Goal: Task Accomplishment & Management: Complete application form

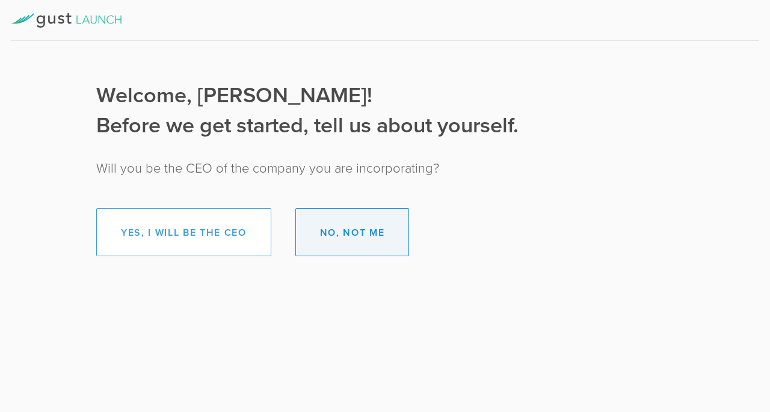
click at [375, 244] on button "No, not me" at bounding box center [352, 232] width 114 height 48
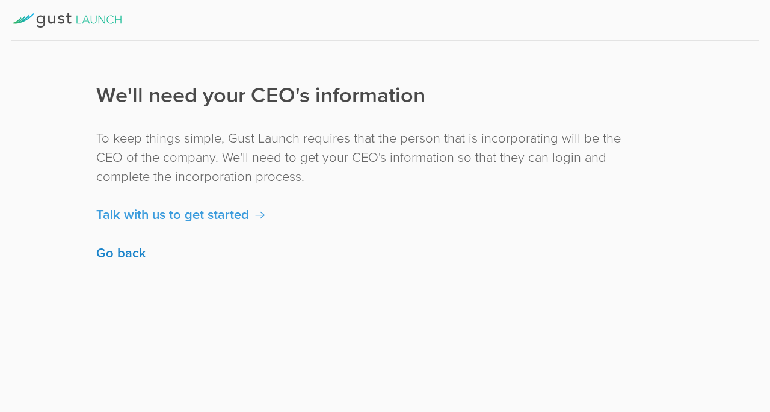
click at [115, 254] on link "Go back" at bounding box center [121, 253] width 50 height 20
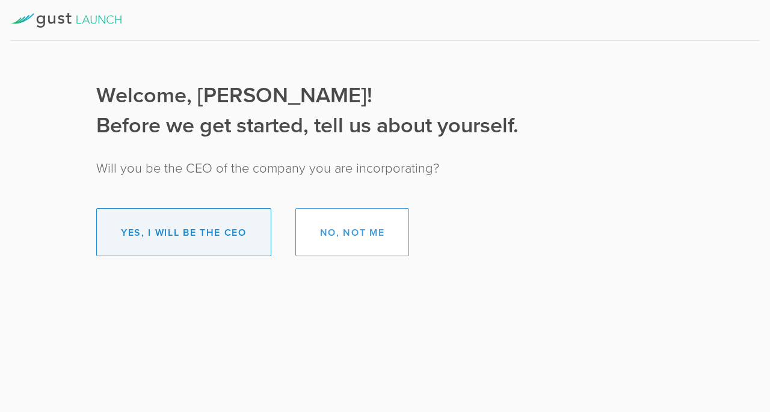
click at [189, 229] on button "Yes, I will be the CEO" at bounding box center [183, 232] width 175 height 48
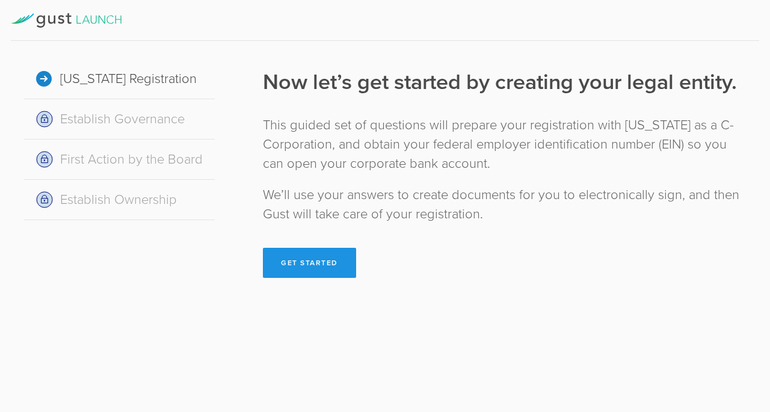
click at [307, 255] on button "Get Started" at bounding box center [309, 263] width 93 height 30
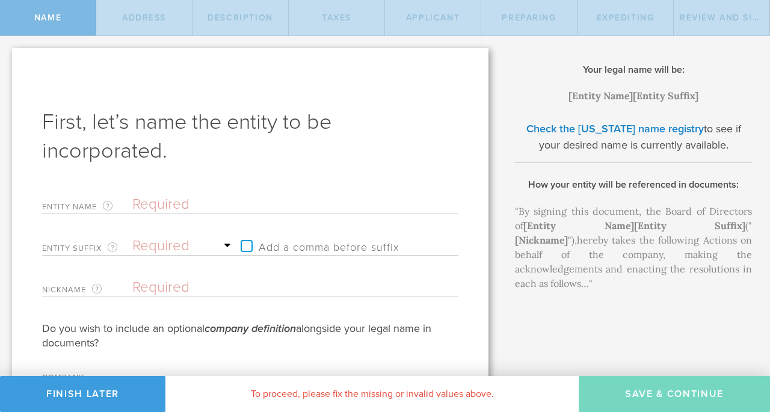
click at [173, 203] on input "text" at bounding box center [274, 204] width 284 height 18
type input "W"
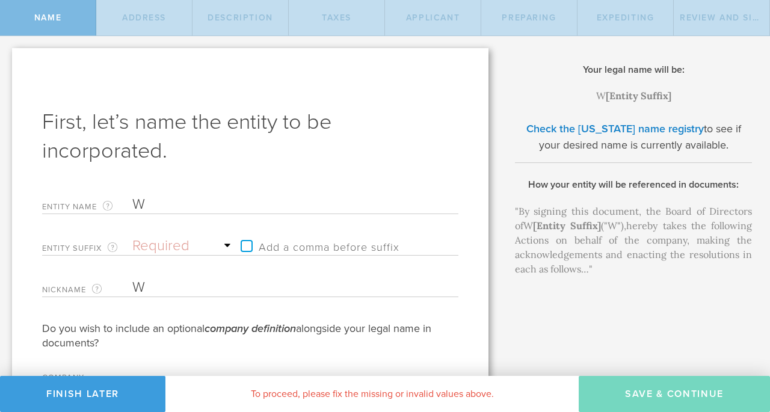
type input "Wa"
type input "Wan"
type input "Wand"
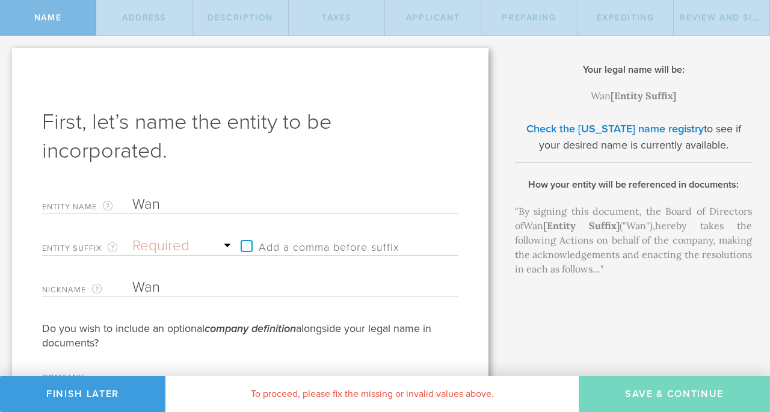
type input "Wand"
type input "Wande"
type input "Wander"
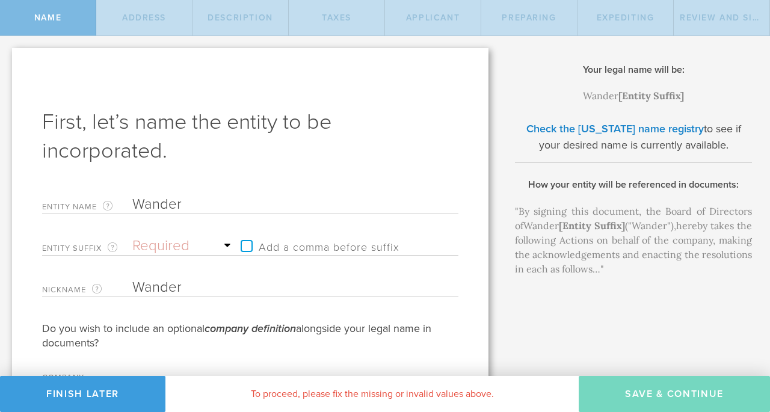
type input "WanderH"
type input "WanderHe"
type input "WanderHer"
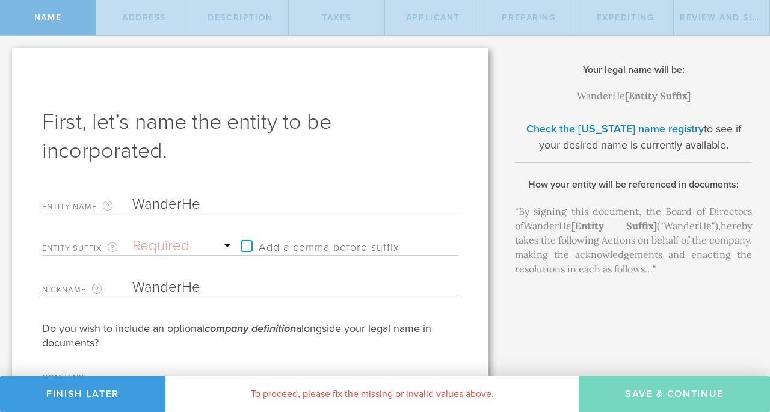
type input "WanderHer"
click at [179, 245] on select "Required Association Club Co. Company Corp. Corporation Foundation Fund Inc. In…" at bounding box center [183, 246] width 102 height 18
select select "inc."
click at [132, 237] on select "Required Association Club Co. Company Corp. Corporation Foundation Fund Inc. In…" at bounding box center [183, 246] width 102 height 18
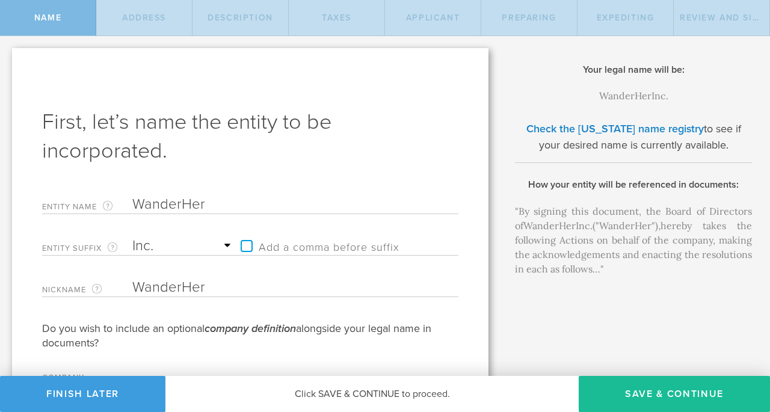
click at [238, 239] on label "Add a comma before suffix" at bounding box center [317, 246] width 165 height 18
click at [238, 239] on input "Add a comma before suffix" at bounding box center [299, 240] width 128 height 18
click at [235, 241] on label "Add a comma before suffix" at bounding box center [317, 246] width 165 height 18
click at [235, 241] on input "Add a comma before suffix" at bounding box center [299, 240] width 128 height 18
click at [241, 244] on label "Add a comma before suffix" at bounding box center [317, 246] width 165 height 18
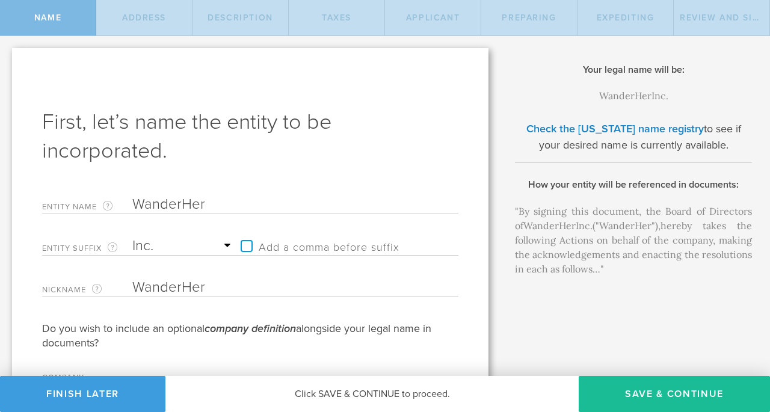
click at [241, 244] on input "Add a comma before suffix" at bounding box center [299, 240] width 128 height 18
checkbox input "true"
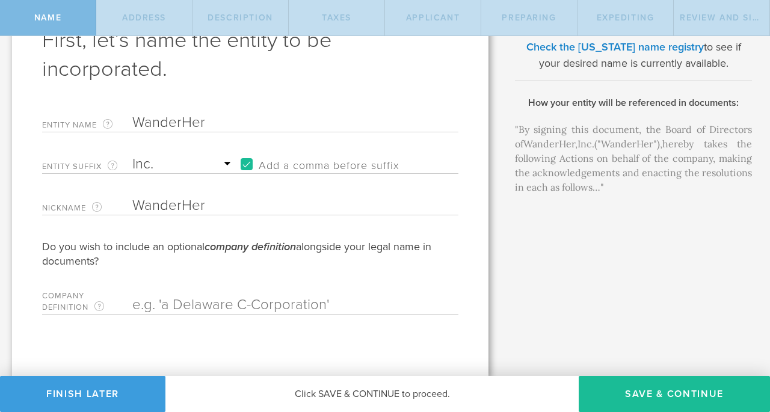
click at [259, 312] on input "text" at bounding box center [274, 305] width 284 height 18
type input "D"
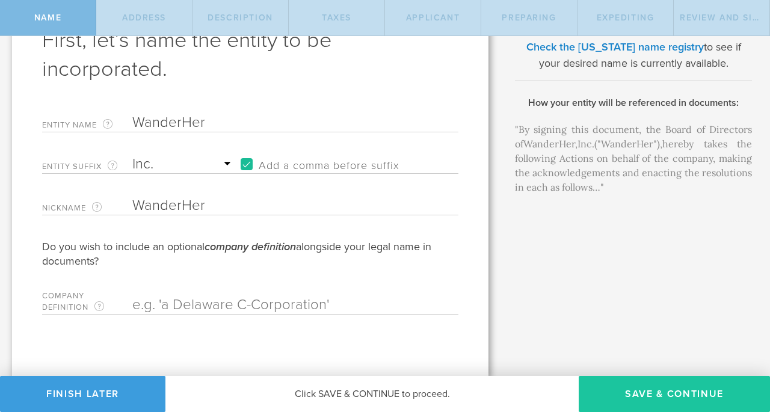
click at [625, 393] on button "Save & Continue" at bounding box center [674, 394] width 191 height 36
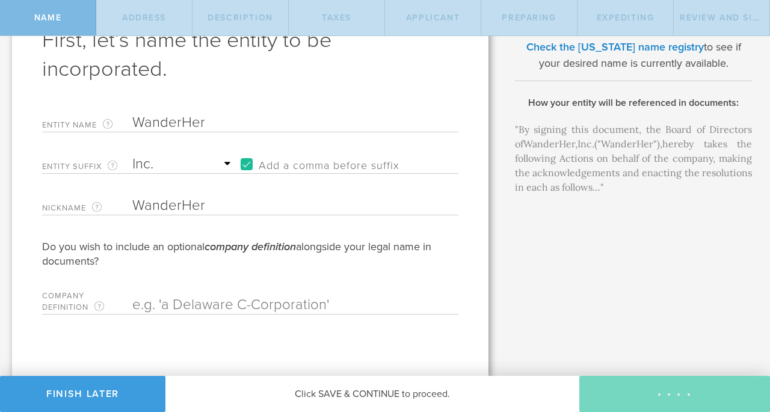
checkbox input "true"
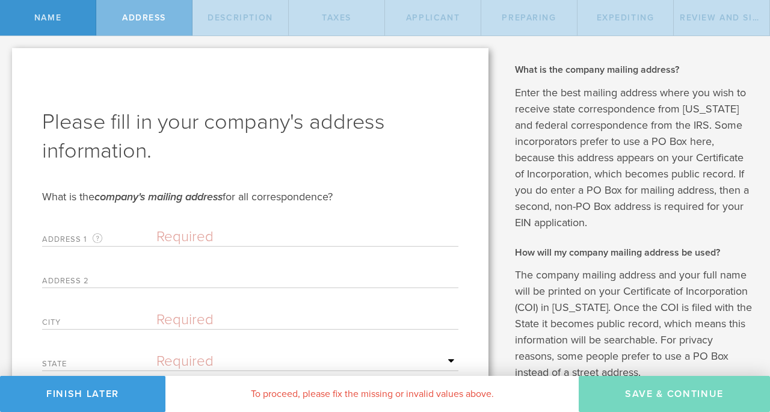
click at [207, 234] on input "text" at bounding box center [307, 237] width 302 height 18
type input "[STREET_ADDRESS]"
click at [300, 277] on input "text" at bounding box center [307, 278] width 302 height 18
type input "Ste 1006 PMB2340"
click at [262, 319] on input "text" at bounding box center [307, 320] width 302 height 18
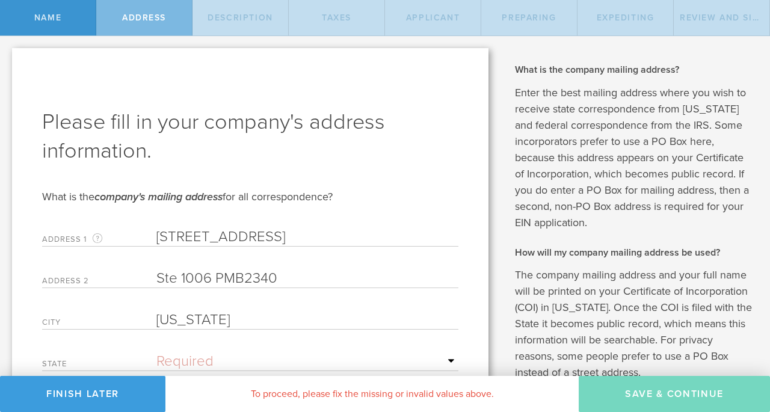
type input "[US_STATE]"
click at [262, 351] on div "State Required [US_STATE] [US_STATE] [US_STATE] [US_STATE] [US_STATE] [US_STATE…" at bounding box center [250, 358] width 416 height 25
click at [264, 360] on select "Required [US_STATE] [US_STATE] [US_STATE] [US_STATE] [US_STATE] [US_STATE] [US_…" at bounding box center [307, 361] width 302 height 18
select select "NY"
click at [156, 352] on select "Required [US_STATE] [US_STATE] [US_STATE] [US_STATE] [US_STATE] [US_STATE] [US_…" at bounding box center [307, 361] width 302 height 18
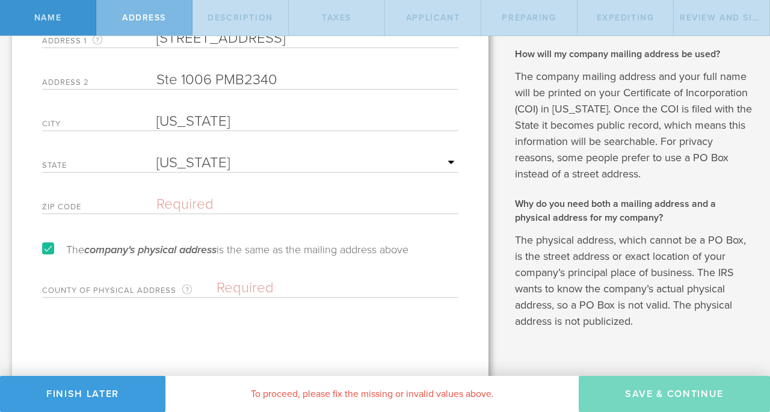
scroll to position [201, 0]
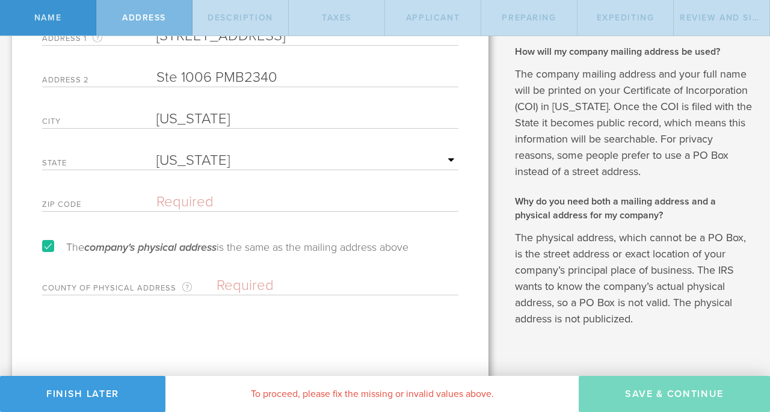
click at [199, 203] on input "text" at bounding box center [307, 202] width 302 height 18
type input "10018"
click at [47, 251] on label "The company's physical address is the same as the mailing address above" at bounding box center [225, 247] width 366 height 11
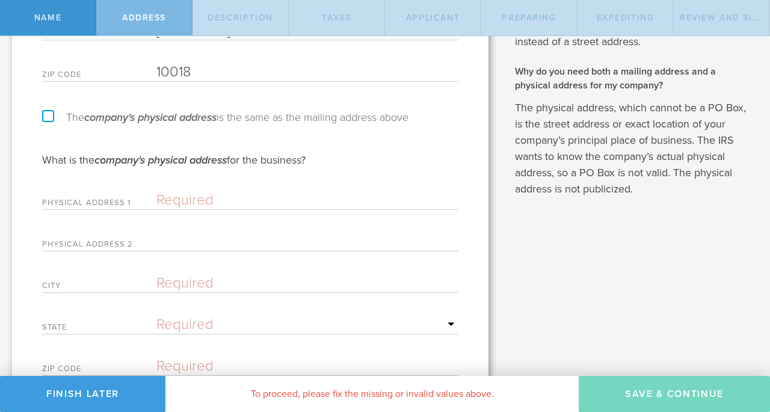
scroll to position [330, 0]
click at [50, 113] on label "The company's physical address is the same as the mailing address above" at bounding box center [225, 118] width 366 height 11
checkbox input "true"
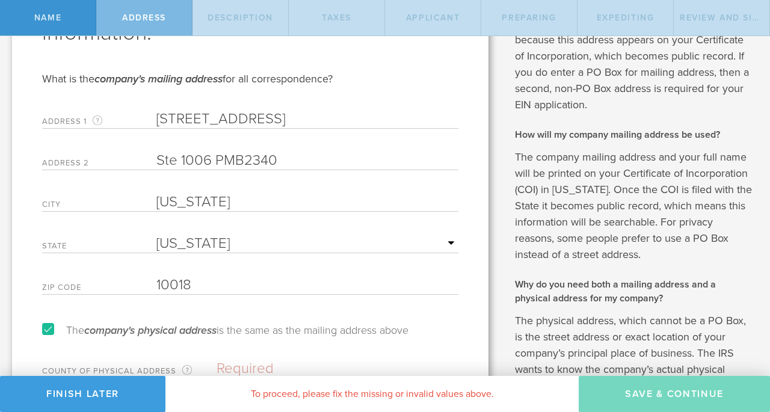
scroll to position [223, 0]
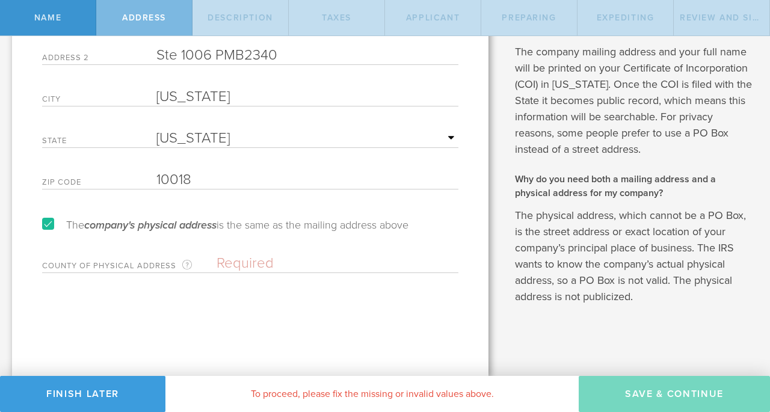
click at [256, 267] on input "text" at bounding box center [338, 263] width 242 height 18
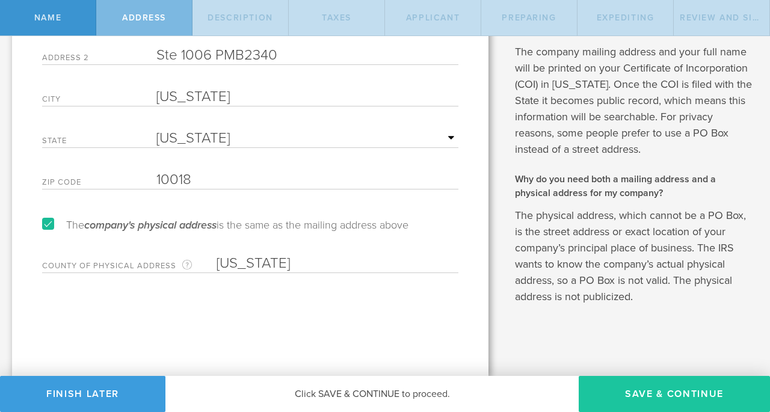
type input "[US_STATE]"
click at [665, 390] on button "Save & Continue" at bounding box center [674, 394] width 191 height 36
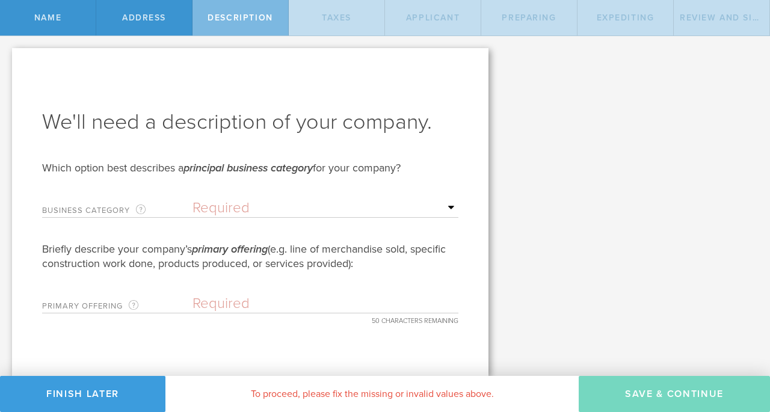
scroll to position [0, 0]
click at [239, 211] on select "Required Accommodation & food service Construction Finance & insurance Health c…" at bounding box center [325, 208] width 266 height 18
select select "other"
click at [192, 199] on select "Required Accommodation & food service Construction Finance & insurance Health c…" at bounding box center [325, 208] width 266 height 18
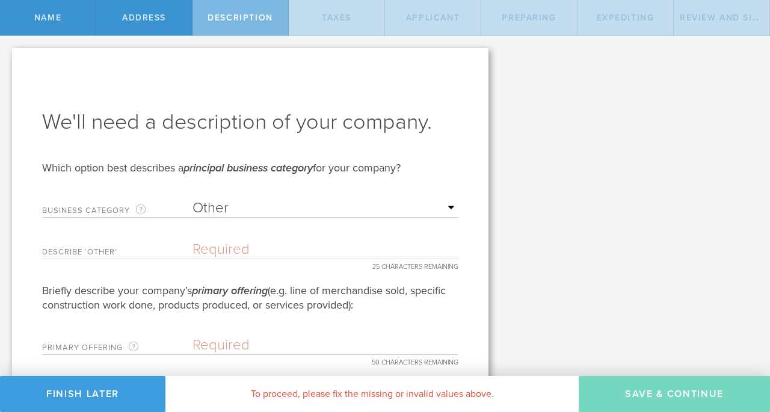
click at [321, 251] on input "text" at bounding box center [325, 250] width 266 height 18
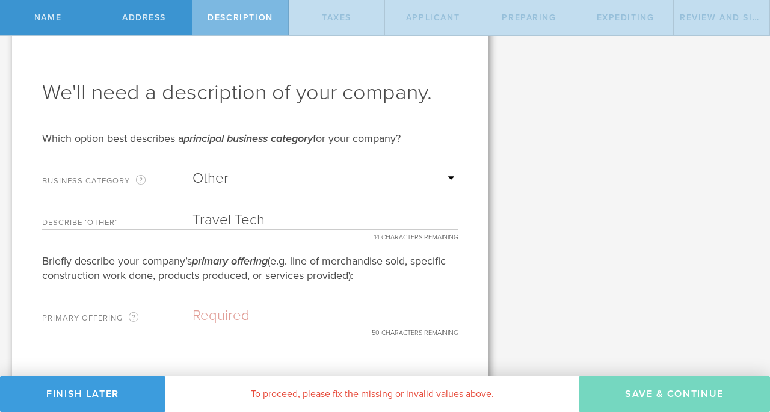
scroll to position [32, 0]
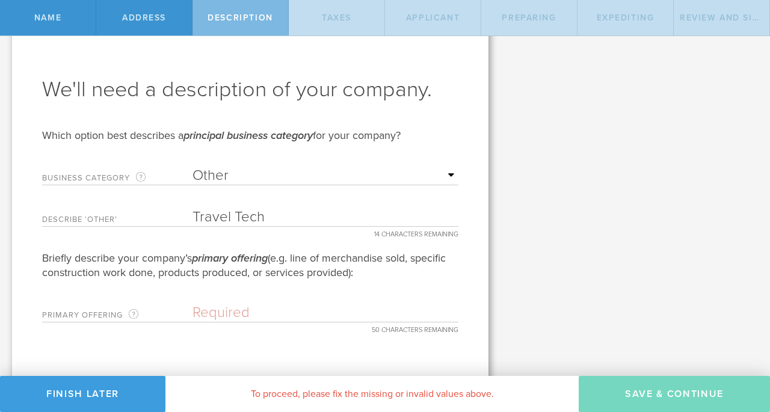
type input "Travel Tech"
click at [313, 303] on div "Primary Offering Your company’s line of business in more detail (such as, type …" at bounding box center [250, 310] width 416 height 25
click at [312, 306] on input "text" at bounding box center [325, 313] width 266 height 18
paste input "Mobile travel platform for solo women travelers wi"
type input "Mobile travel platform for solo women travelers wi"
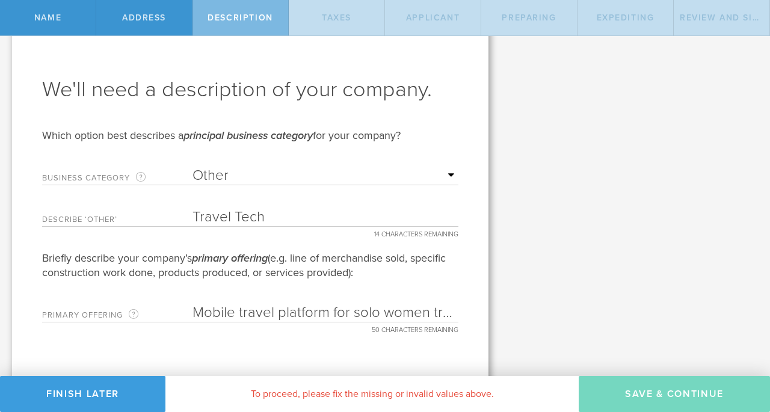
scroll to position [0, 43]
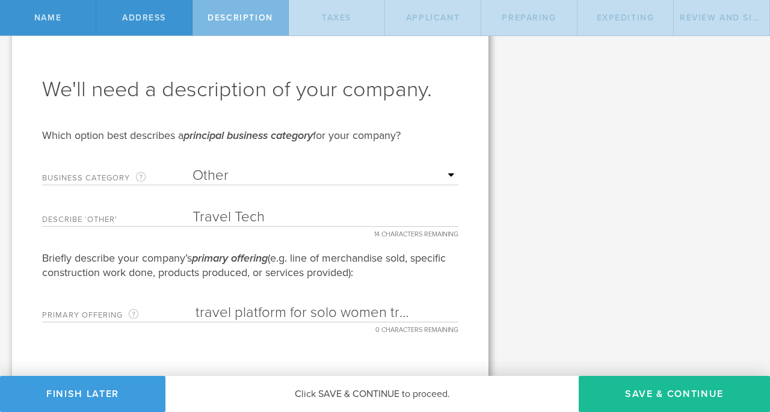
click at [312, 306] on input "Mobile travel platform for solo women travelers wi" at bounding box center [325, 313] width 266 height 18
click at [313, 306] on input "Mobile travel platform for solo women travelers wi" at bounding box center [325, 313] width 266 height 18
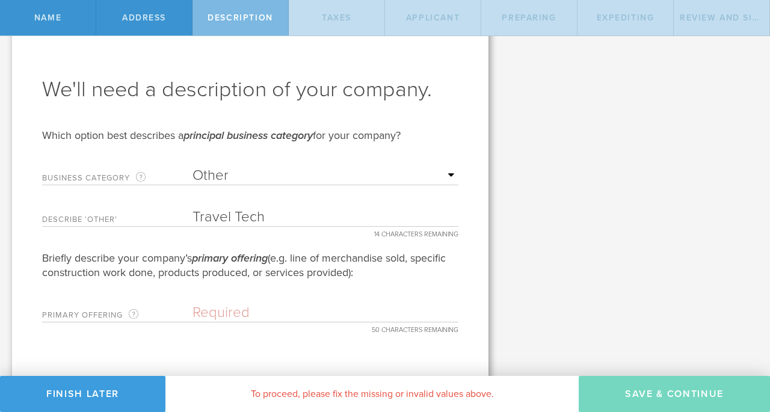
scroll to position [0, 0]
paste input "Solo women’s travel & safety app"
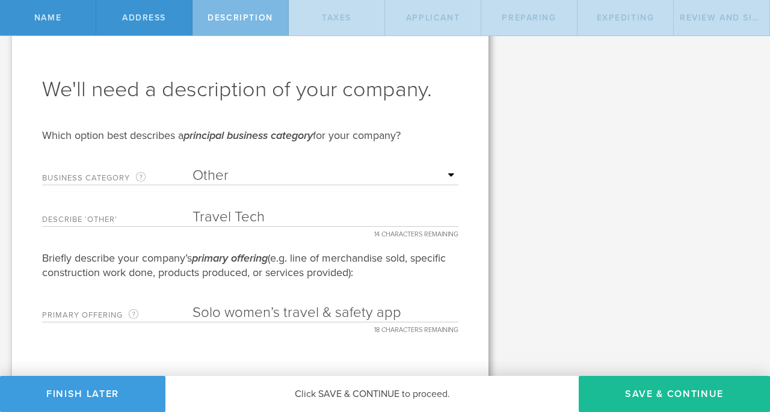
scroll to position [41, 0]
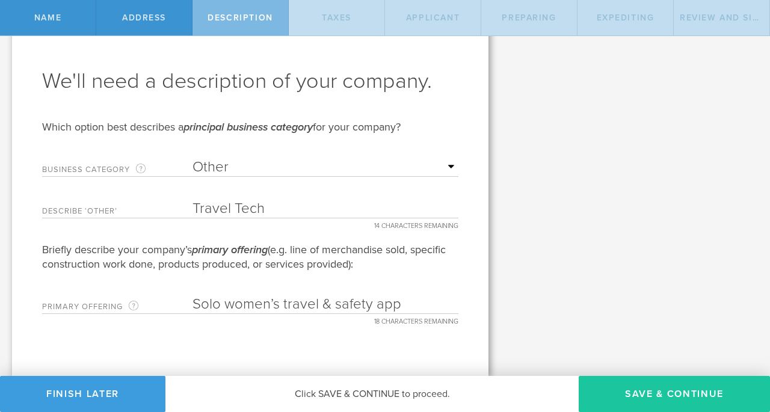
type input "Solo women’s travel & safety app"
click at [694, 402] on button "Save & Continue" at bounding box center [674, 394] width 191 height 36
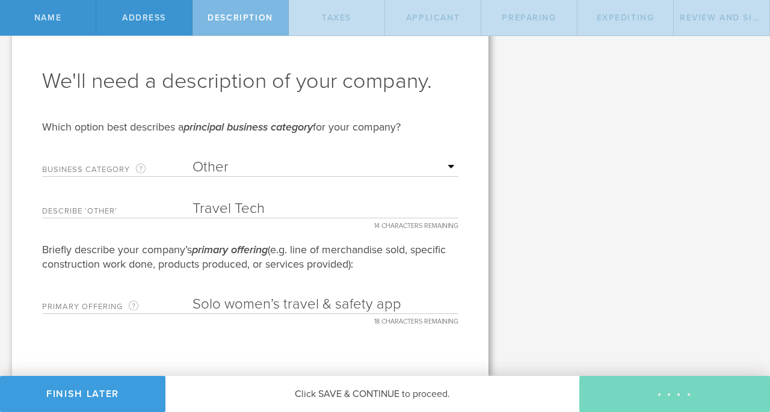
type input "0"
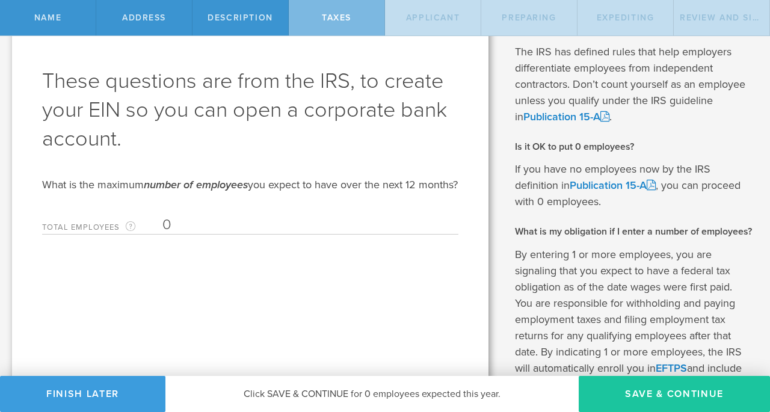
scroll to position [0, 0]
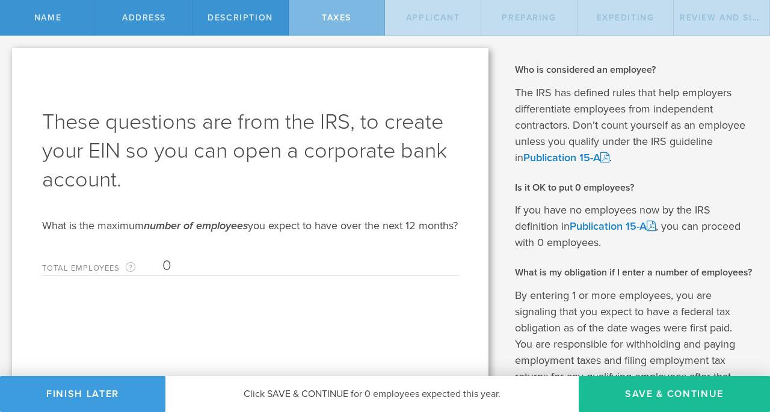
click at [280, 275] on input "0" at bounding box center [307, 266] width 290 height 18
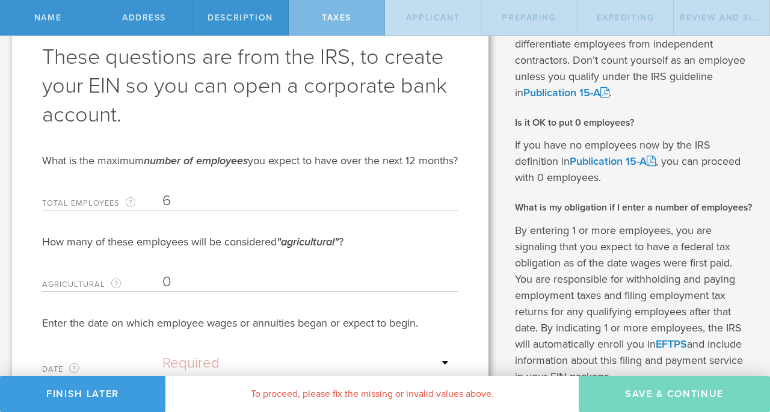
scroll to position [158, 0]
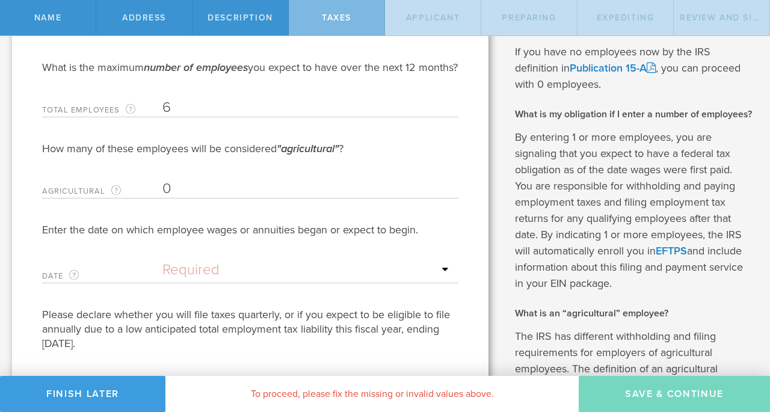
type input "6"
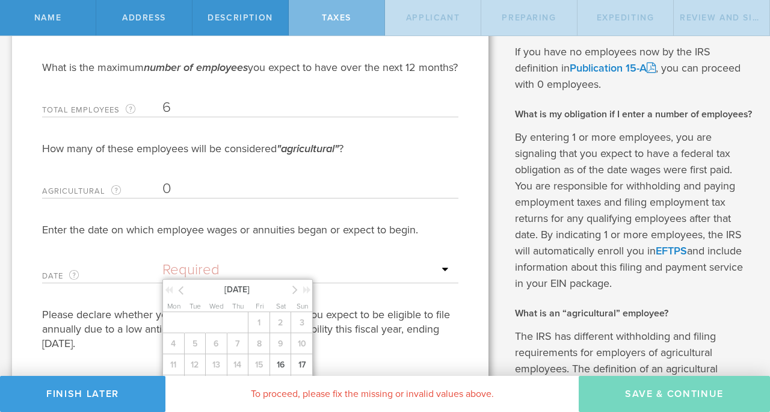
click at [447, 279] on input "text" at bounding box center [307, 270] width 290 height 18
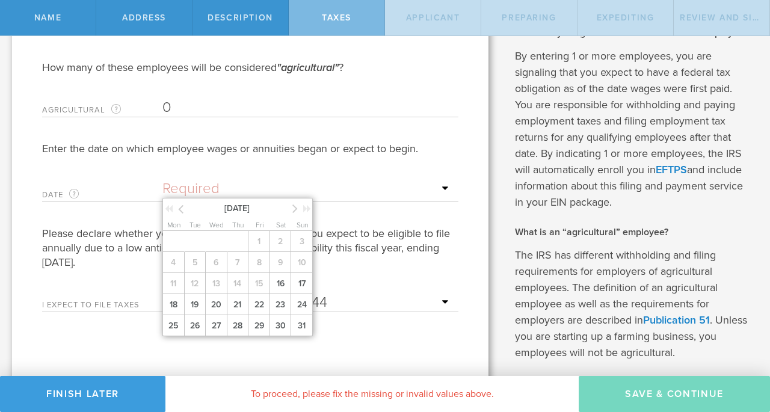
scroll to position [243, 0]
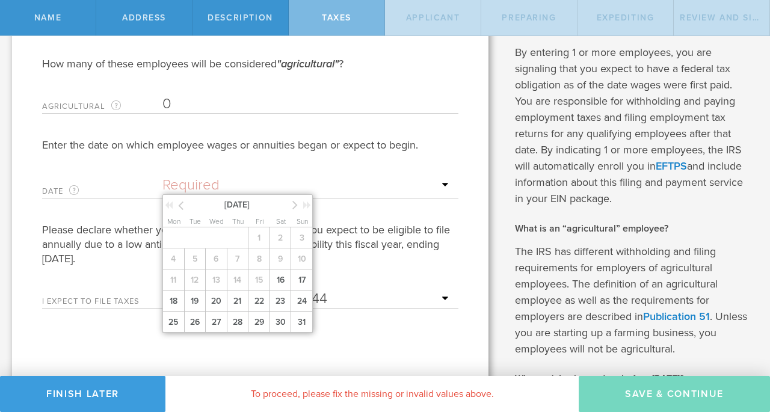
click at [292, 213] on div "[DATE]" at bounding box center [238, 204] width 150 height 18
click at [234, 211] on span "[DATE]" at bounding box center [237, 204] width 102 height 13
click at [178, 213] on icon at bounding box center [180, 205] width 5 height 15
click at [295, 212] on icon at bounding box center [294, 204] width 5 height 15
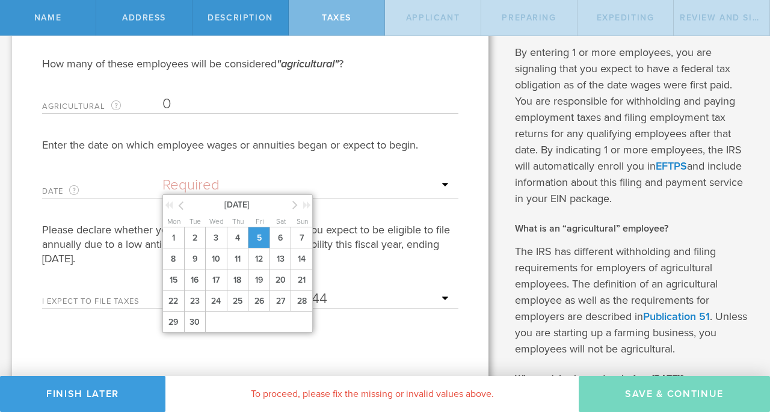
click at [260, 247] on span "5" at bounding box center [259, 237] width 22 height 21
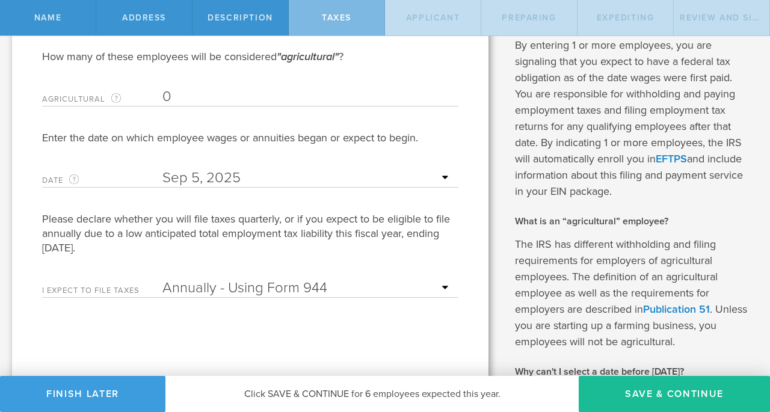
scroll to position [256, 0]
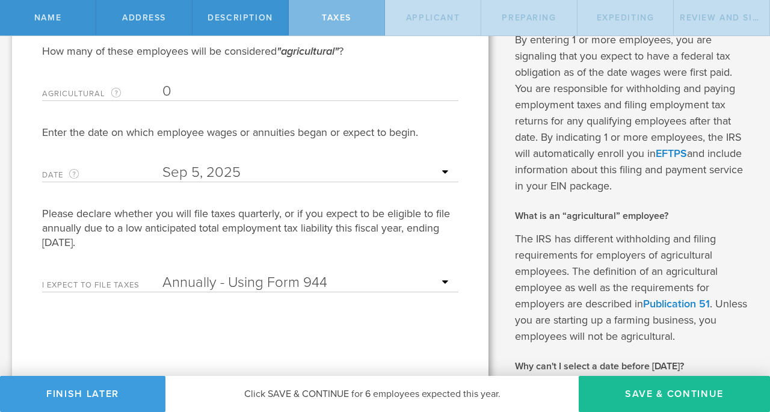
click at [318, 289] on select "Annually - Using Form 944 Quarterly - Using Form 941" at bounding box center [307, 283] width 290 height 18
drag, startPoint x: 45, startPoint y: 232, endPoint x: 108, endPoint y: 251, distance: 66.0
click at [108, 250] on div "Please declare whether you will file taxes quarterly, or if you expect to be el…" at bounding box center [250, 227] width 416 height 43
drag, startPoint x: 29, startPoint y: 222, endPoint x: 106, endPoint y: 258, distance: 85.0
click at [106, 258] on div "These questions are from the IRS, to create your EIN so you can open a corporat…" at bounding box center [250, 229] width 476 height 875
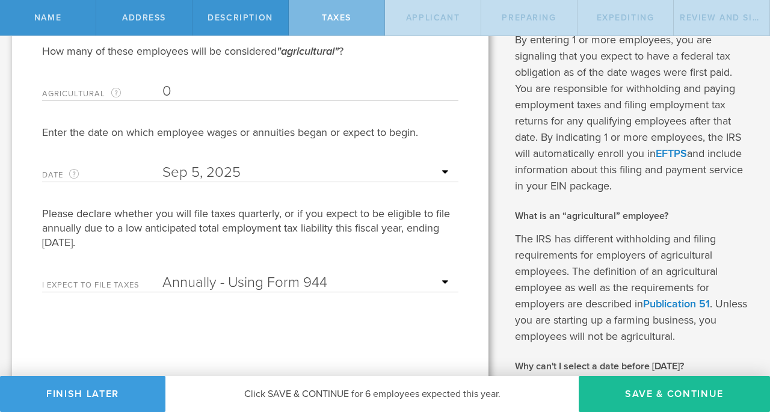
copy div "Please declare whether you will file taxes quarterly, or if you expect to be el…"
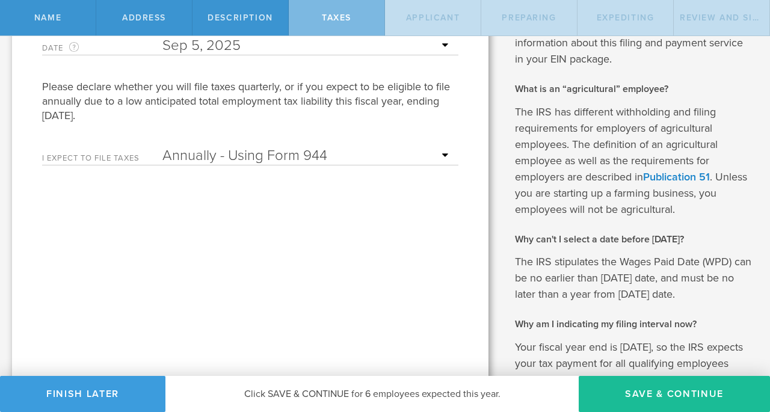
scroll to position [402, 0]
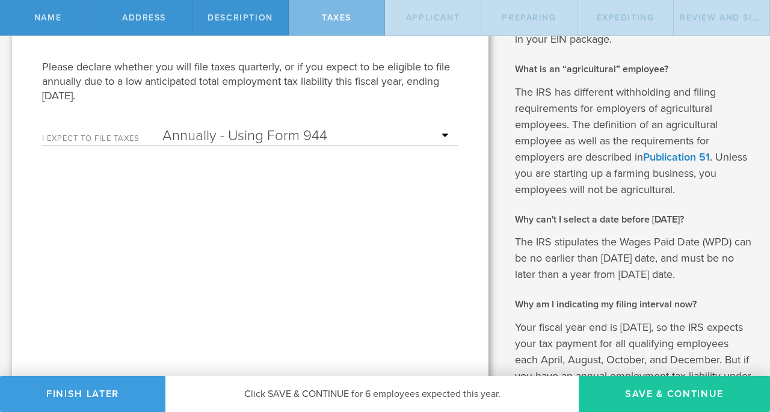
click at [678, 390] on button "Save & Continue" at bounding box center [674, 394] width 191 height 36
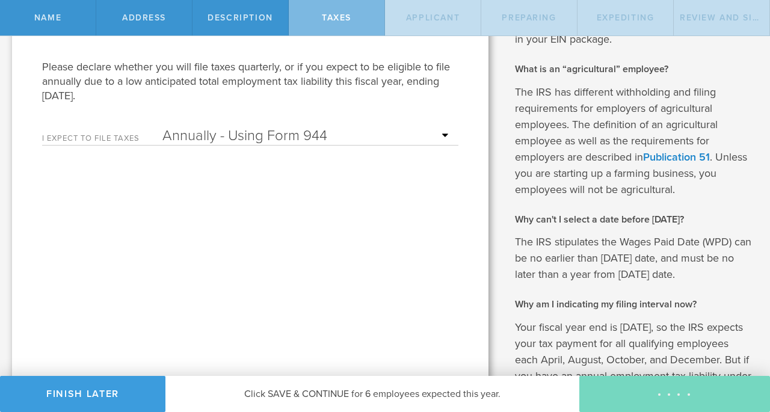
type input "CEO"
select select "US"
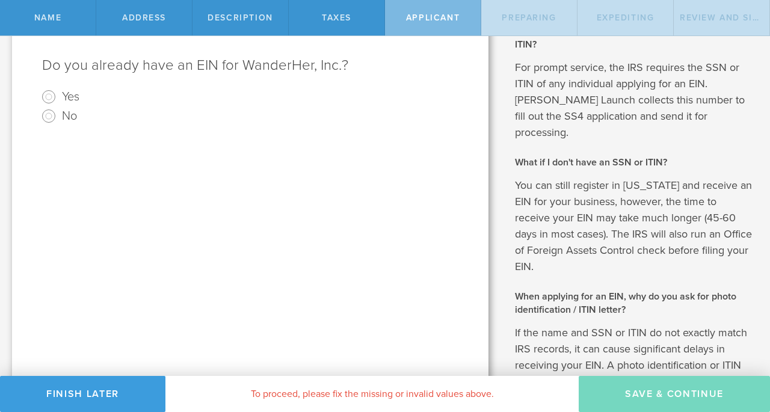
scroll to position [0, 0]
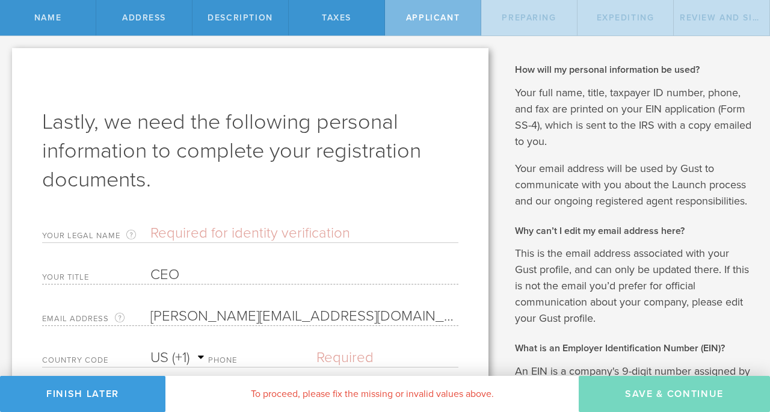
click at [258, 239] on input "text" at bounding box center [304, 233] width 308 height 18
click at [275, 230] on input "text" at bounding box center [304, 233] width 308 height 18
type input "[PERSON_NAME] [PERSON_NAME] III"
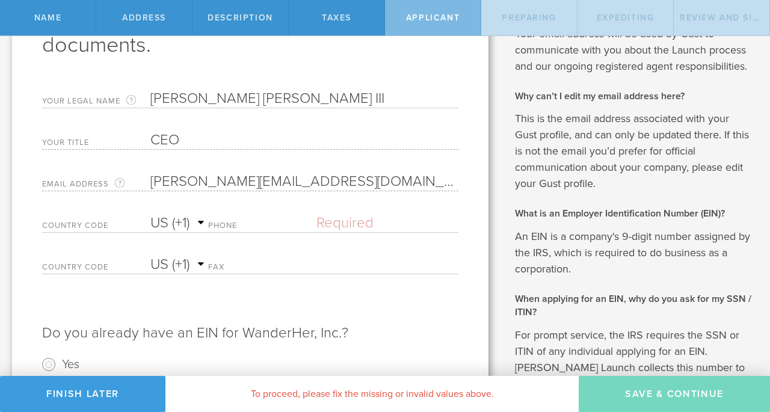
scroll to position [149, 0]
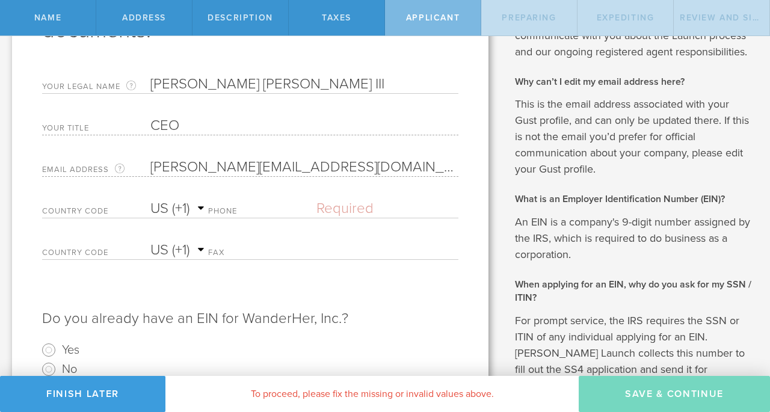
click at [374, 205] on input "text" at bounding box center [387, 209] width 142 height 18
type input "[PHONE_NUMBER]"
select select "AG"
type input "[PHONE_NUMBER]"
click at [192, 202] on select "AC (+247) AD (+376) AE (+971) AF (+93) AG (+1) AI (+1) AL (+355) AM (+374) AO (…" at bounding box center [179, 209] width 58 height 18
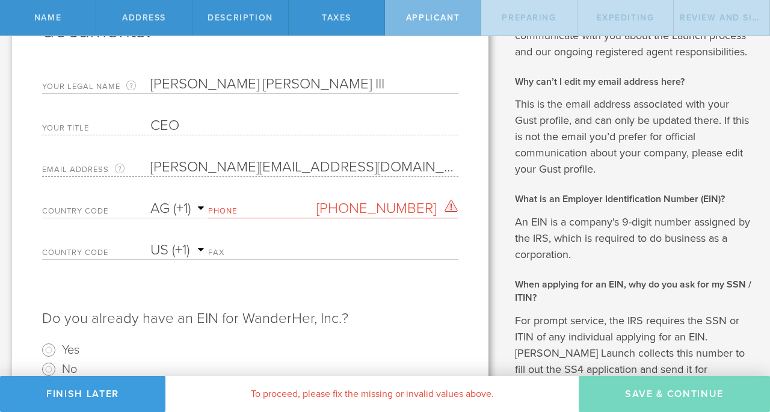
click at [346, 209] on input "[PHONE_NUMBER]" at bounding box center [387, 209] width 142 height 18
click at [94, 186] on form "Lastly, we need the following personal information to complete your registratio…" at bounding box center [250, 168] width 416 height 420
click at [176, 207] on select "AC (+247) AD (+376) AE (+971) AF (+93) AG (+1) AI (+1) AL (+355) AM (+374) AO (…" at bounding box center [179, 209] width 58 height 18
select select "US"
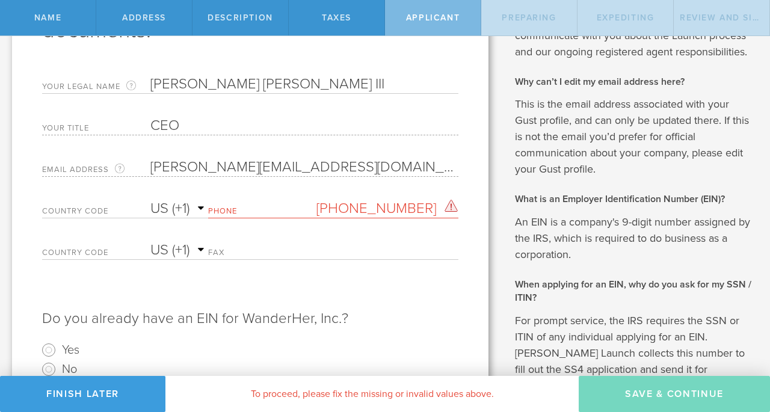
click at [150, 200] on select "AC (+247) AD (+376) AE (+971) AF (+93) AG (+1) AI (+1) AL (+355) AM (+374) AO (…" at bounding box center [179, 209] width 58 height 18
click at [410, 230] on div "Country Code AC (+247) AD (+376) AE (+971) AF (+93) AG (+1) AI (+1) AL (+355) A…" at bounding box center [250, 215] width 416 height 42
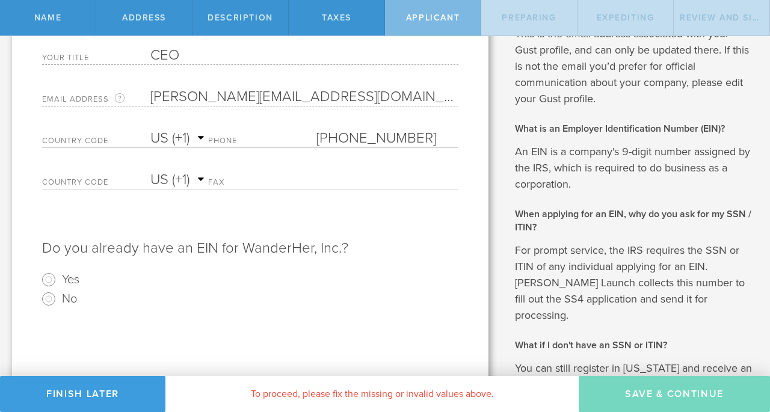
scroll to position [228, 0]
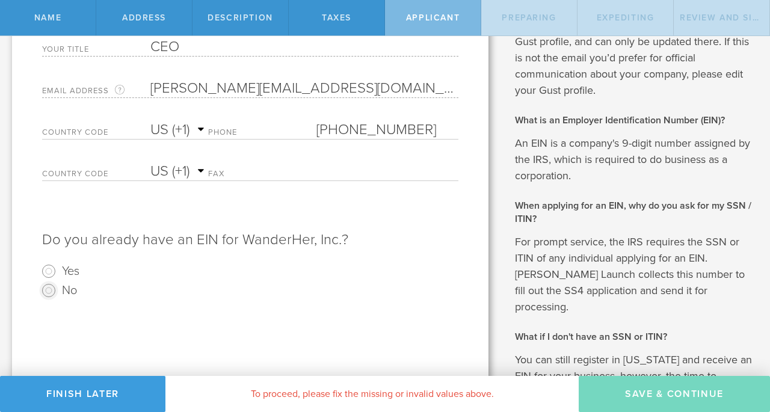
click at [52, 292] on input "No" at bounding box center [48, 290] width 19 height 19
radio input "true"
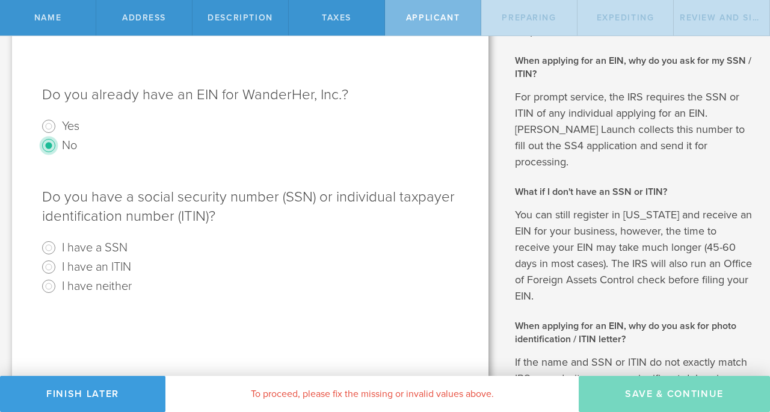
scroll to position [375, 0]
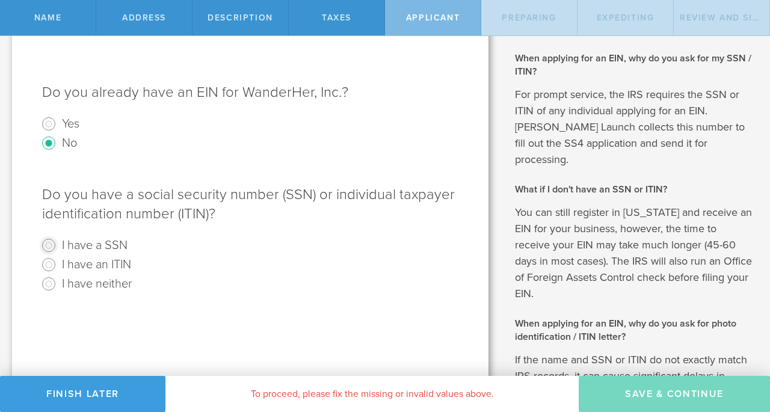
click at [42, 248] on input "I have a SSN" at bounding box center [48, 245] width 19 height 19
radio input "true"
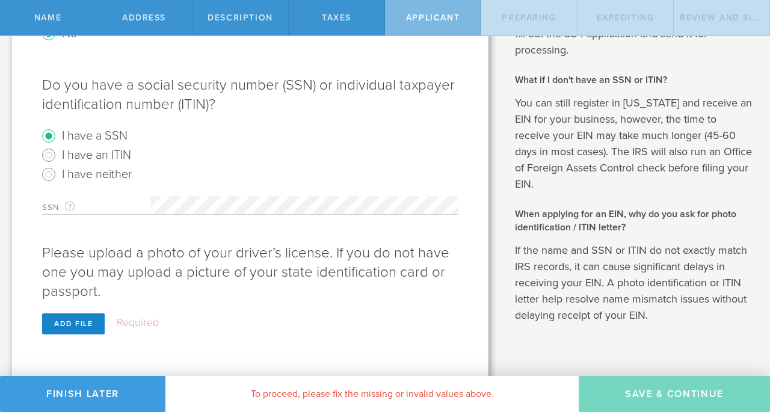
scroll to position [486, 0]
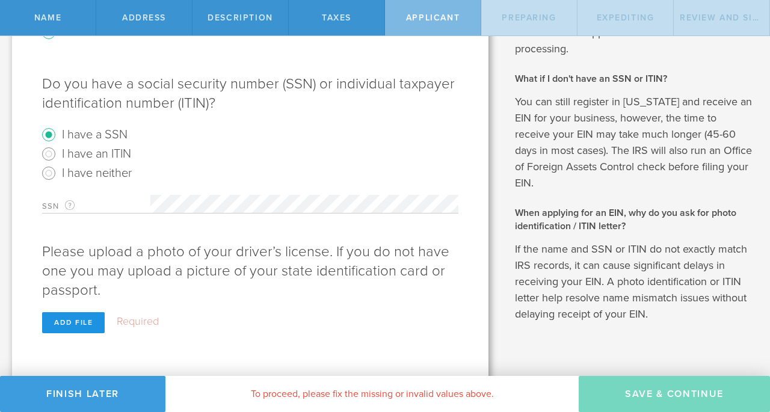
click at [90, 322] on div "Add file" at bounding box center [73, 322] width 63 height 21
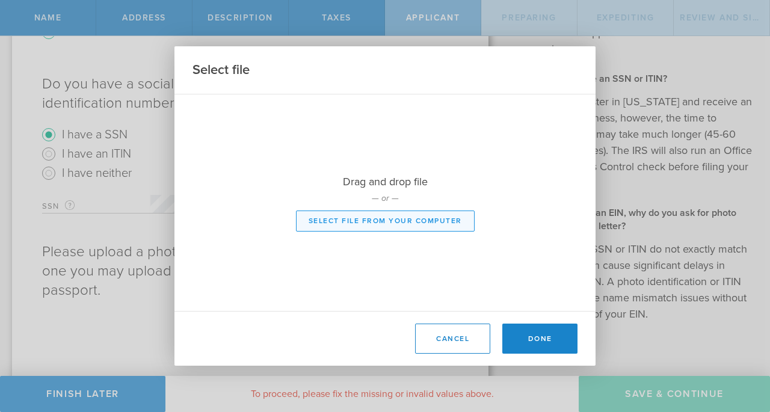
click at [401, 225] on button "Select file from your computer" at bounding box center [385, 221] width 179 height 21
type input "C:\fakepath\Scan.jpeg"
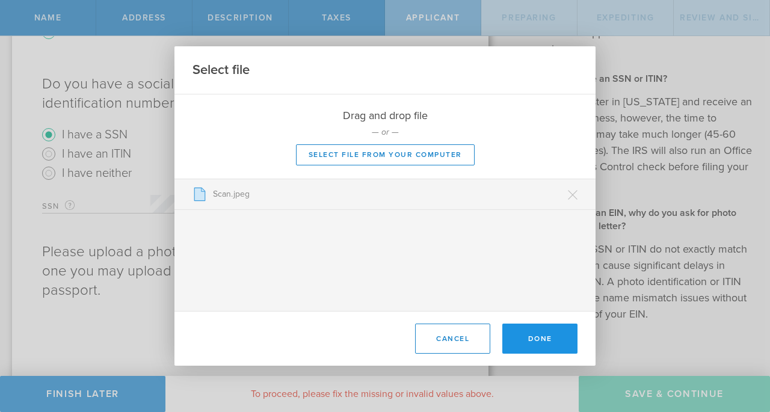
click at [551, 335] on button "Done" at bounding box center [539, 339] width 75 height 30
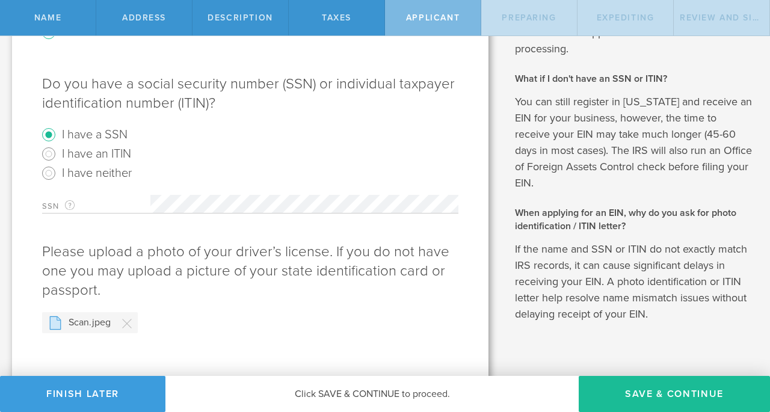
scroll to position [494, 0]
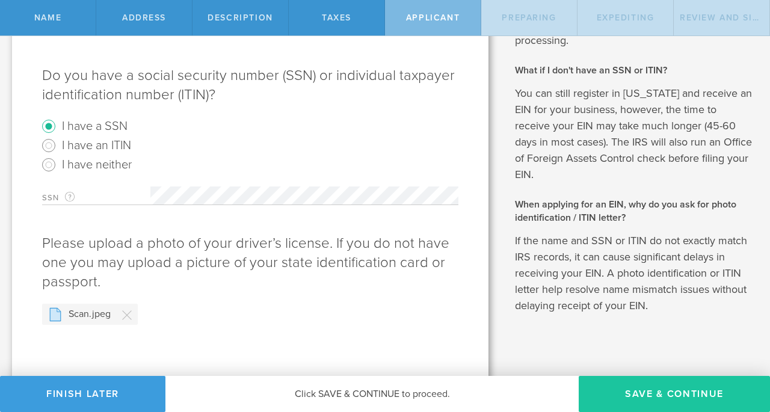
click at [646, 401] on button "Save & Continue" at bounding box center [674, 394] width 191 height 36
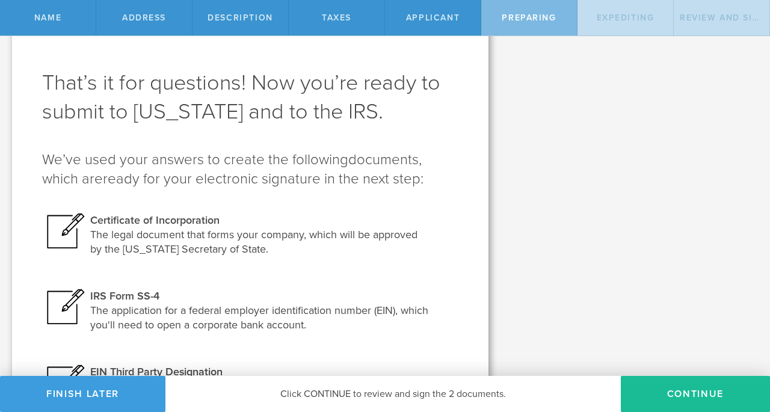
scroll to position [21, 0]
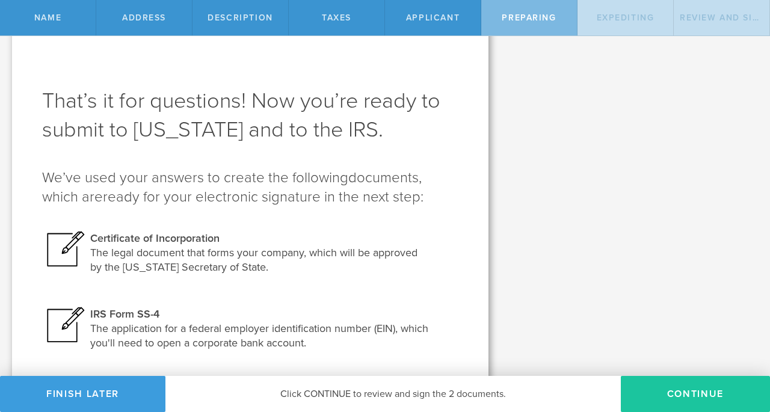
click at [668, 388] on button "Continue" at bounding box center [695, 394] width 149 height 36
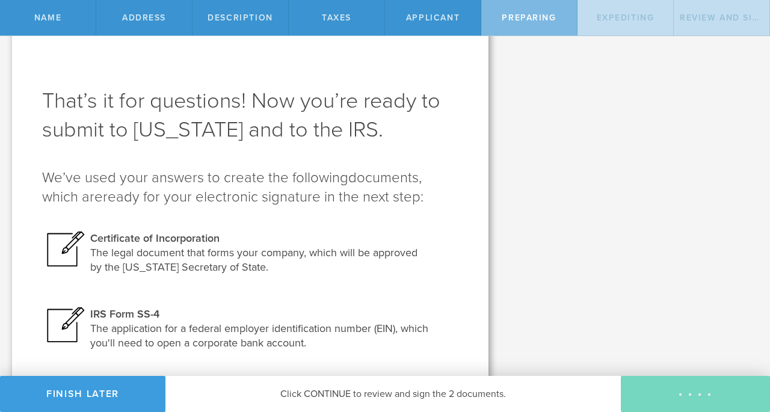
scroll to position [0, 0]
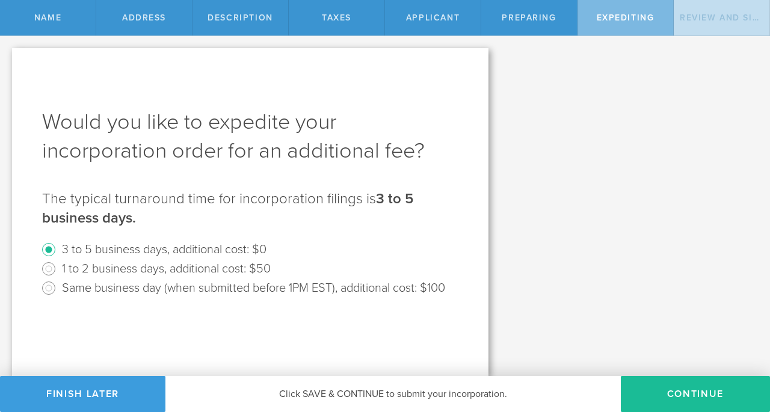
click at [171, 272] on label "1 to 2 business days, additional cost: $50" at bounding box center [166, 267] width 209 height 17
click at [58, 272] on input "1 to 2 business days, additional cost: $50" at bounding box center [48, 268] width 19 height 19
radio input "true"
radio input "false"
click at [695, 389] on button "Continue" at bounding box center [695, 394] width 149 height 36
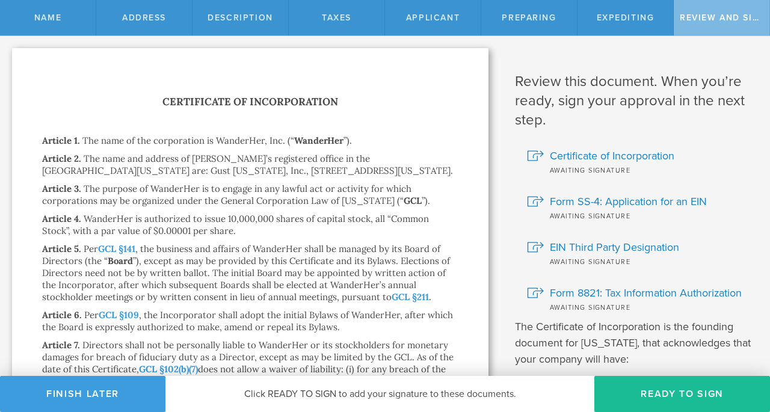
scroll to position [40, 0]
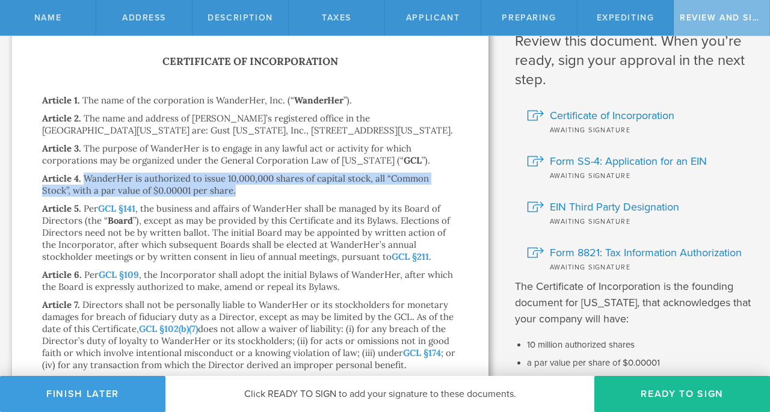
drag, startPoint x: 83, startPoint y: 176, endPoint x: 227, endPoint y: 189, distance: 144.3
click at [227, 189] on div "Article 4. WanderHer is authorized to issue 10,000,000 shares of capital stock,…" at bounding box center [250, 185] width 416 height 24
copy p "WanderHer is authorized to issue 10,000,000 shares of capital stock, all “Commo…"
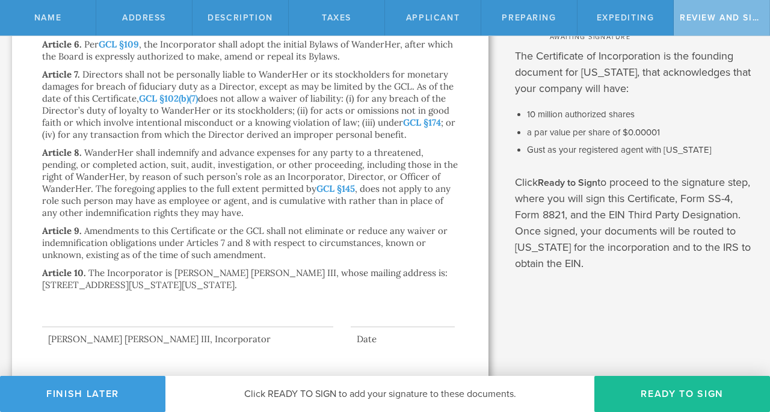
scroll to position [283, 0]
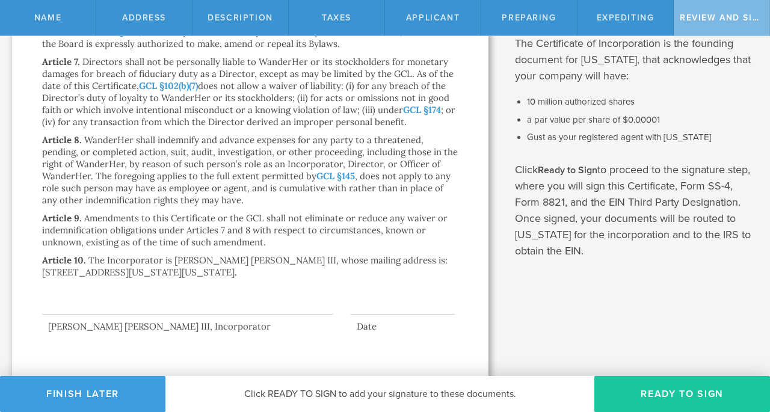
click at [647, 387] on button "Ready to Sign" at bounding box center [682, 394] width 176 height 36
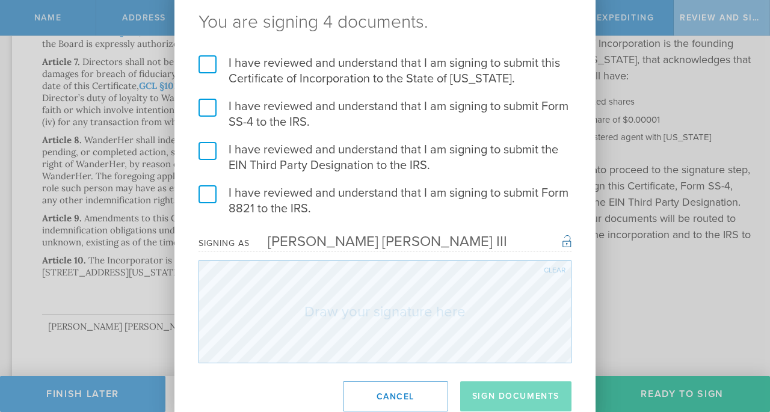
click at [209, 62] on label "I have reviewed and understand that I am signing to submit this Certificate of …" at bounding box center [384, 70] width 373 height 31
click at [0, 0] on input "I have reviewed and understand that I am signing to submit this Certificate of …" at bounding box center [0, 0] width 0 height 0
click at [211, 108] on label "I have reviewed and understand that I am signing to submit Form SS-4 to the IRS." at bounding box center [384, 114] width 373 height 31
click at [0, 0] on input "I have reviewed and understand that I am signing to submit Form SS-4 to the IRS." at bounding box center [0, 0] width 0 height 0
click at [211, 150] on label "I have reviewed and understand that I am signing to submit the EIN Third Party …" at bounding box center [384, 157] width 373 height 31
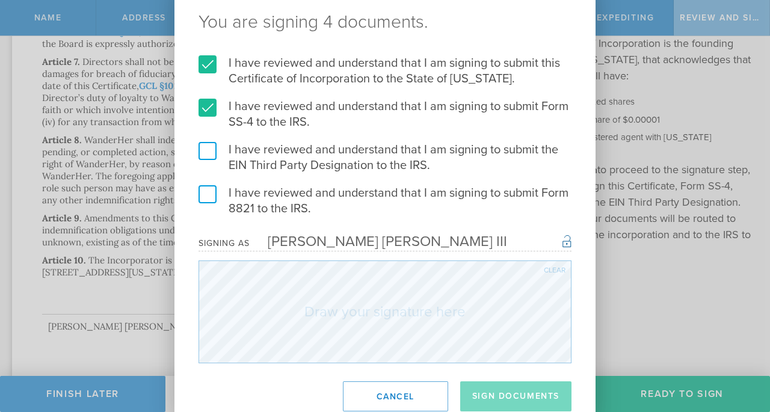
click at [0, 0] on input "I have reviewed and understand that I am signing to submit the EIN Third Party …" at bounding box center [0, 0] width 0 height 0
click at [211, 187] on label "I have reviewed and understand that I am signing to submit Form 8821 to the IRS." at bounding box center [384, 200] width 373 height 31
click at [0, 0] on input "I have reviewed and understand that I am signing to submit Form 8821 to the IRS." at bounding box center [0, 0] width 0 height 0
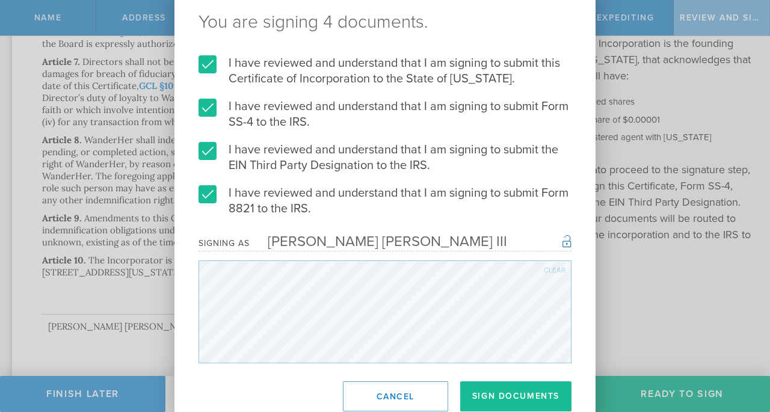
click at [553, 265] on div "Clear" at bounding box center [384, 311] width 373 height 103
click at [559, 270] on div "Clear" at bounding box center [555, 269] width 22 height 7
click at [574, 322] on div "I have reviewed and understand that I am signing to submit this Certificate of …" at bounding box center [384, 209] width 421 height 308
click at [525, 398] on button "Sign Documents" at bounding box center [515, 396] width 111 height 30
